Goal: Information Seeking & Learning: Get advice/opinions

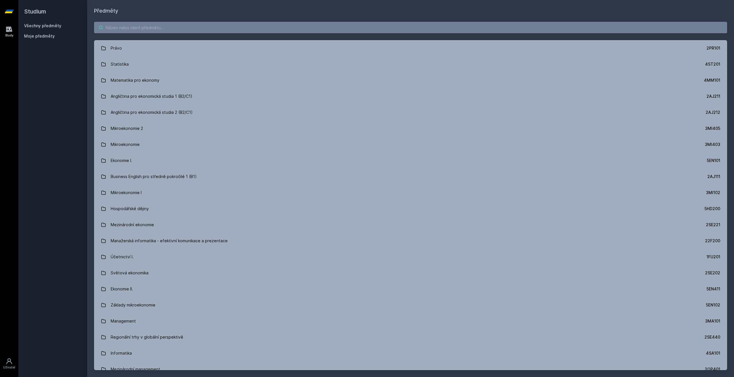
click at [169, 32] on input "search" at bounding box center [410, 27] width 633 height 11
click at [169, 29] on input "search" at bounding box center [410, 27] width 633 height 11
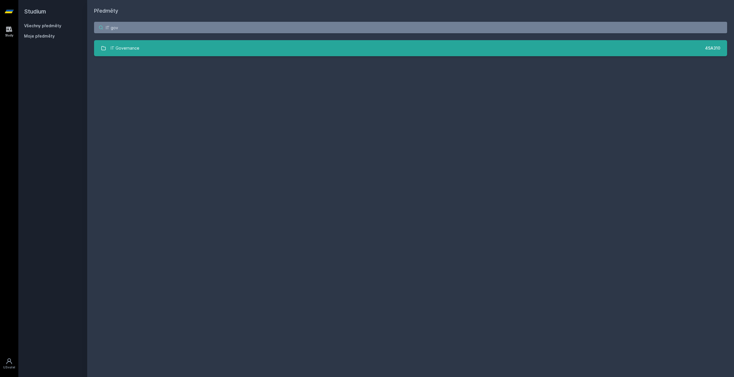
type input "IT gov"
click at [244, 42] on link "IT Governance 4SA310" at bounding box center [410, 48] width 633 height 16
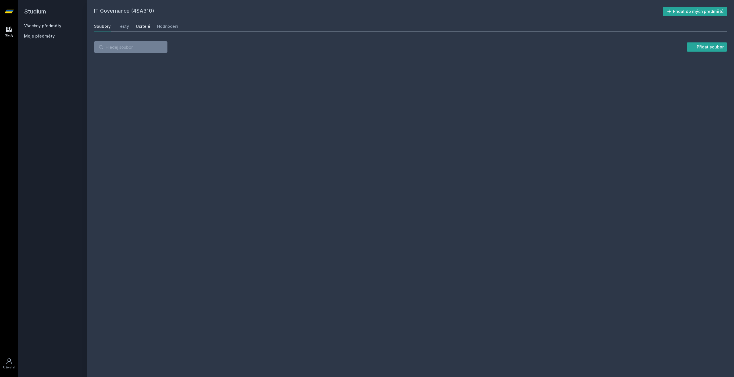
click at [144, 27] on div "Učitelé" at bounding box center [143, 26] width 14 height 6
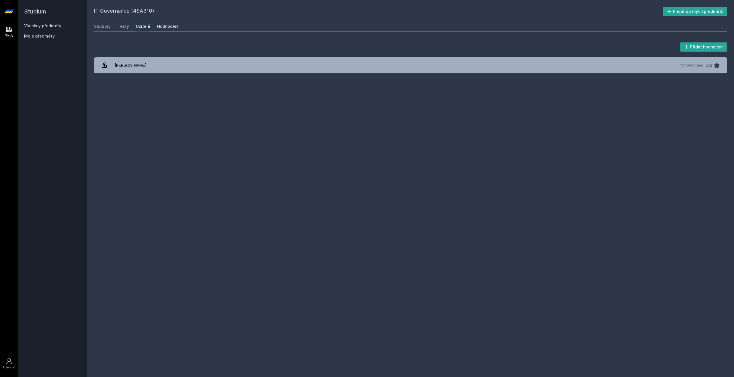
click at [162, 31] on link "Hodnocení" at bounding box center [167, 26] width 21 height 11
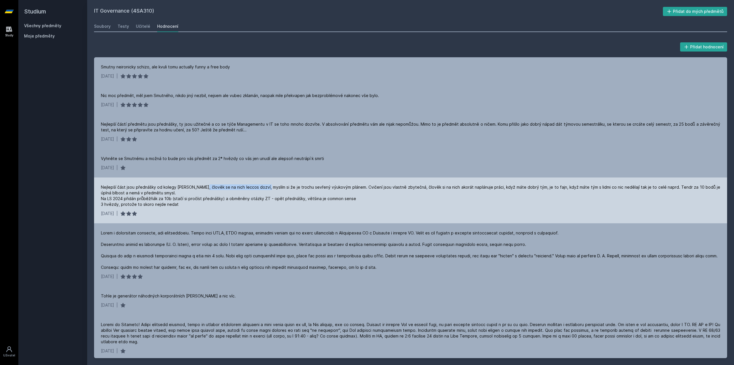
drag, startPoint x: 203, startPoint y: 188, endPoint x: 266, endPoint y: 189, distance: 63.3
click at [266, 189] on div "Nejlepší část jsou přednášky od kolegy [PERSON_NAME], člověk se na nich leccos …" at bounding box center [410, 196] width 619 height 23
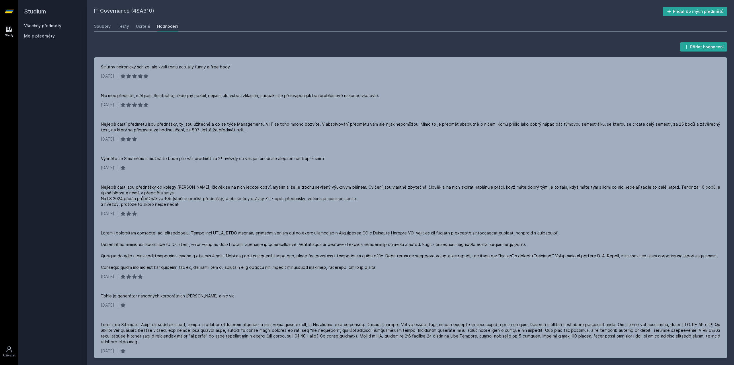
scroll to position [163, 0]
